Goal: Information Seeking & Learning: Learn about a topic

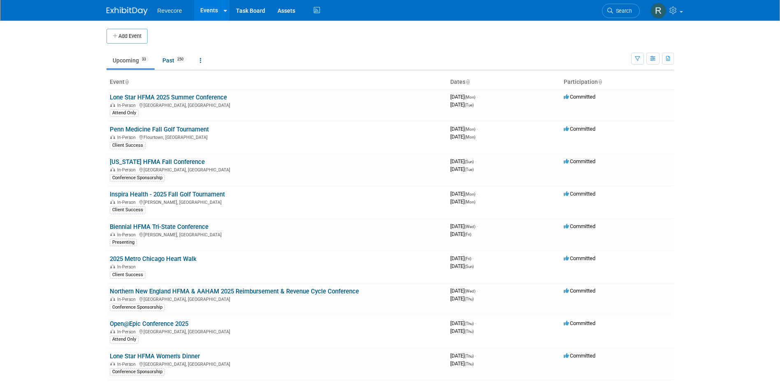
drag, startPoint x: 0, startPoint y: 0, endPoint x: 82, endPoint y: 135, distance: 157.7
click at [82, 135] on body "Revecore Events Add Event Bulk Upload Events Shareable Event Boards Recently Vi…" at bounding box center [390, 191] width 780 height 383
click at [179, 58] on span "250" at bounding box center [180, 59] width 11 height 6
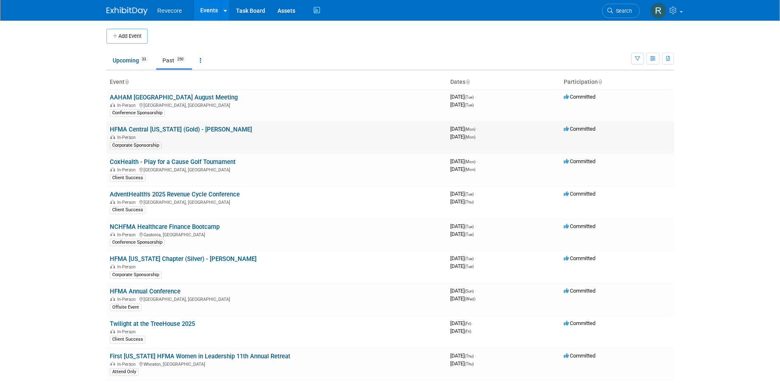
click at [216, 129] on link "HFMA Central [US_STATE] (Gold) - [PERSON_NAME]" at bounding box center [181, 129] width 142 height 7
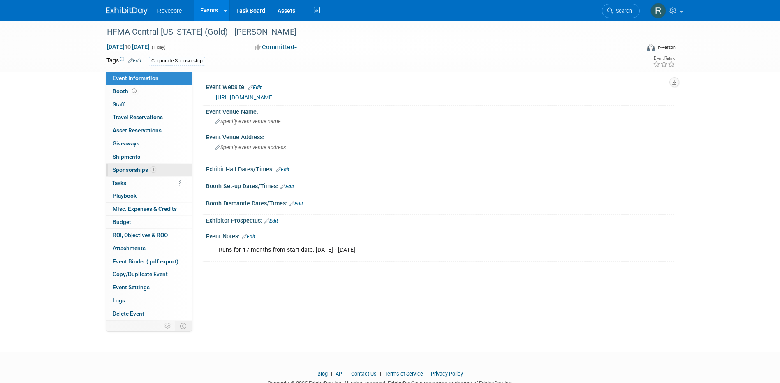
click at [165, 170] on link "1 Sponsorships 1" at bounding box center [149, 170] width 86 height 13
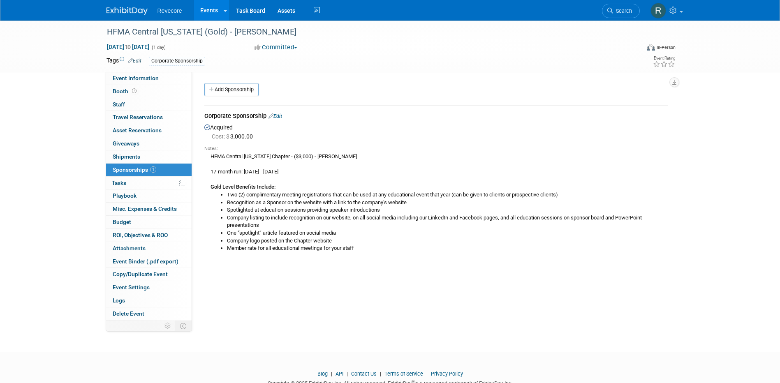
click at [426, 249] on li "Member rate for all educational meetings for your staff" at bounding box center [447, 249] width 441 height 8
drag, startPoint x: 281, startPoint y: 194, endPoint x: 534, endPoint y: 192, distance: 252.8
click at [534, 192] on li "Two (2) complimentary meeting registrations that can be used at any educational…" at bounding box center [447, 195] width 441 height 8
click at [254, 201] on li "Recognition as a Sponsor on the website with a link to the company’s website" at bounding box center [447, 203] width 441 height 8
drag, startPoint x: 229, startPoint y: 207, endPoint x: 369, endPoint y: 211, distance: 139.8
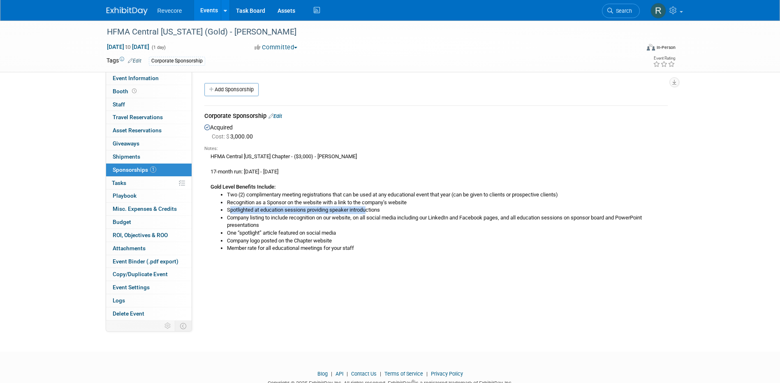
click at [369, 211] on li "Spotlighted at education sessions providing speaker introductions" at bounding box center [447, 210] width 441 height 8
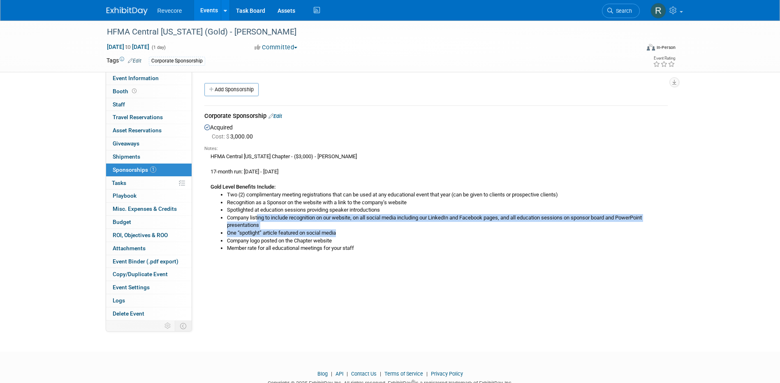
drag, startPoint x: 257, startPoint y: 215, endPoint x: 602, endPoint y: 234, distance: 345.4
click at [602, 234] on ul "Two (2) complimentary meeting registrations that can be used at any educational…" at bounding box center [438, 221] width 457 height 61
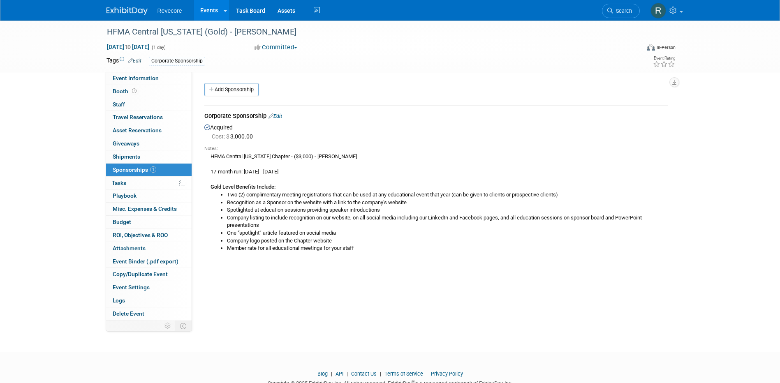
drag, startPoint x: 602, startPoint y: 234, endPoint x: 500, endPoint y: 258, distance: 104.7
click at [500, 258] on div "Notes: HFMA Central Pennsylvania Chapter - ($3,000) - Kayla Howell 17-month run…" at bounding box center [435, 200] width 463 height 118
drag, startPoint x: 372, startPoint y: 250, endPoint x: 233, endPoint y: 222, distance: 142.2
click at [233, 222] on ul "Two (2) complimentary meeting registrations that can be used at any educational…" at bounding box center [438, 221] width 457 height 61
drag, startPoint x: 233, startPoint y: 222, endPoint x: 322, endPoint y: 245, distance: 92.2
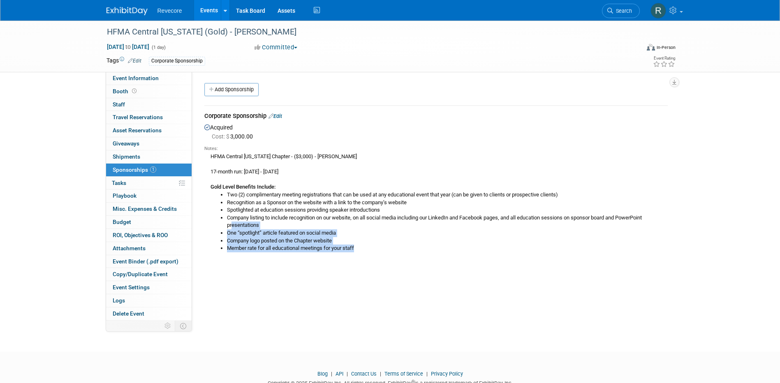
click at [322, 245] on li "Member rate for all educational meetings for your staff" at bounding box center [447, 249] width 441 height 8
drag, startPoint x: 349, startPoint y: 234, endPoint x: 220, endPoint y: 230, distance: 130.0
click at [220, 230] on ul "Two (2) complimentary meeting registrations that can be used at any educational…" at bounding box center [438, 221] width 457 height 61
drag, startPoint x: 220, startPoint y: 230, endPoint x: 227, endPoint y: 245, distance: 16.0
click at [227, 245] on li "Member rate for all educational meetings for your staff" at bounding box center [447, 249] width 441 height 8
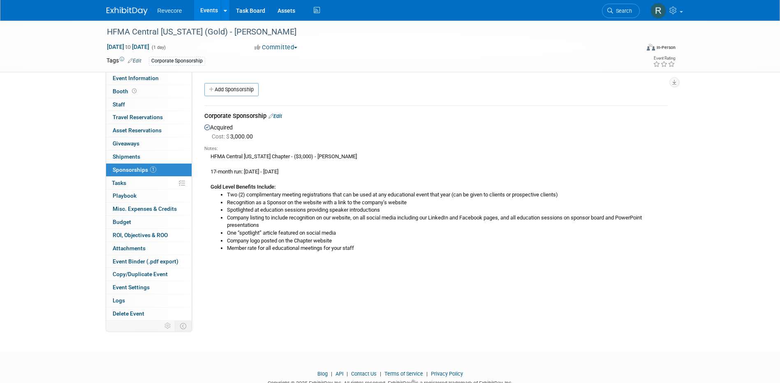
click at [347, 245] on li "Member rate for all educational meetings for your staff" at bounding box center [447, 249] width 441 height 8
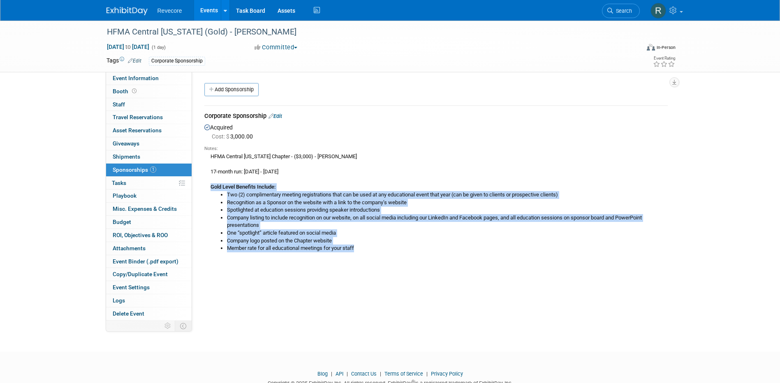
drag, startPoint x: 398, startPoint y: 259, endPoint x: 209, endPoint y: 187, distance: 201.4
click at [209, 187] on div "Notes: HFMA Central Pennsylvania Chapter - ($3,000) - Kayla Howell 17-month run…" at bounding box center [435, 200] width 463 height 118
copy div "Gold Level Benefits Include: Two (2) complimentary meeting registrations that c…"
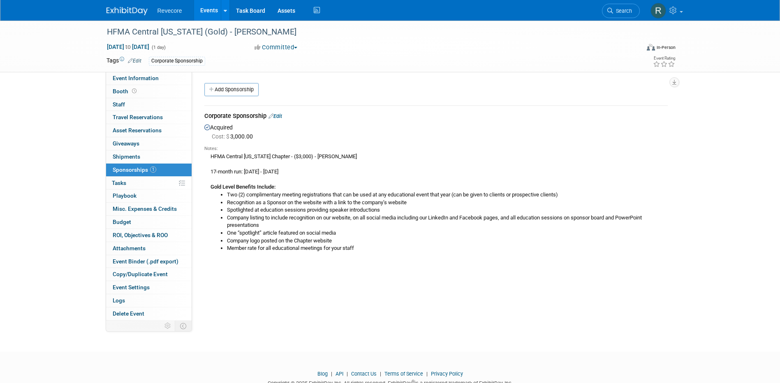
click at [308, 169] on div "HFMA Central Pennsylvania Chapter - ($3,000) - Kayla Howell 17-month run: March…" at bounding box center [435, 202] width 463 height 100
drag, startPoint x: 331, startPoint y: 171, endPoint x: 210, endPoint y: 170, distance: 120.5
click at [210, 170] on div "HFMA Central Pennsylvania Chapter - ($3,000) - Kayla Howell 17-month run: March…" at bounding box center [435, 202] width 463 height 100
copy div "17-month run: March 11, 2024 - August 11, 2025"
click at [163, 168] on link "1 Sponsorships 1" at bounding box center [149, 170] width 86 height 13
